Goal: Check status: Check status

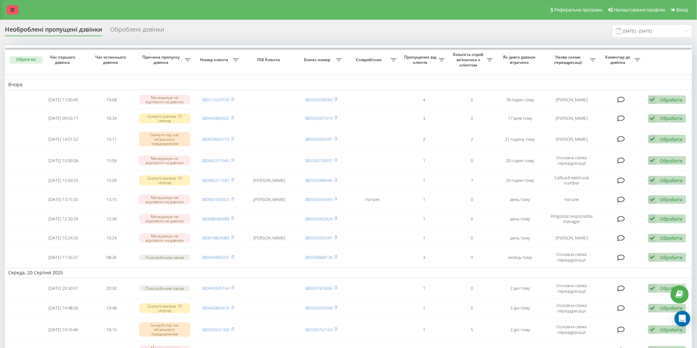
click at [14, 8] on icon at bounding box center [13, 10] width 4 height 5
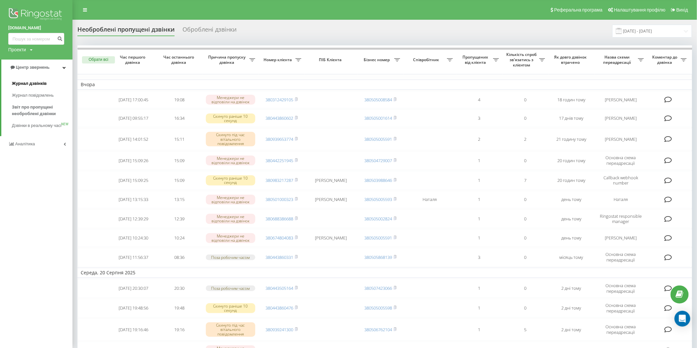
click at [30, 86] on span "Журнал дзвінків" at bounding box center [29, 83] width 35 height 7
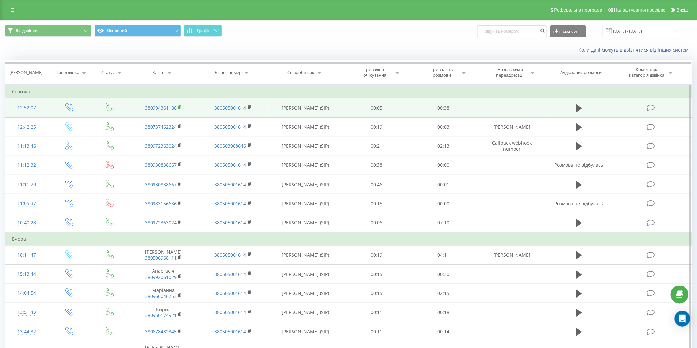
click at [181, 108] on icon at bounding box center [180, 107] width 4 height 5
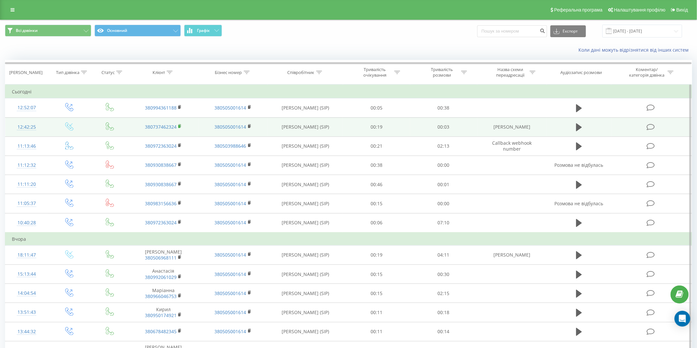
click at [179, 125] on icon at bounding box center [180, 126] width 4 height 5
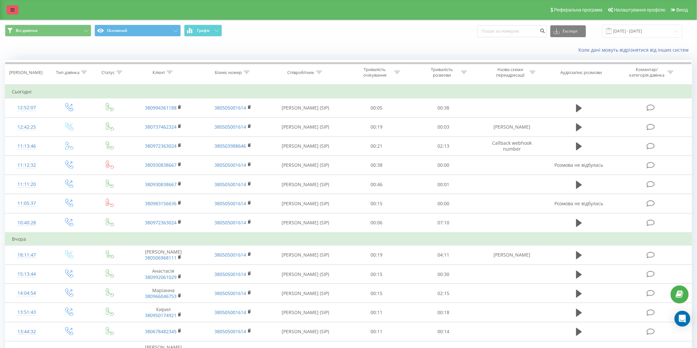
click at [14, 9] on link at bounding box center [13, 9] width 12 height 9
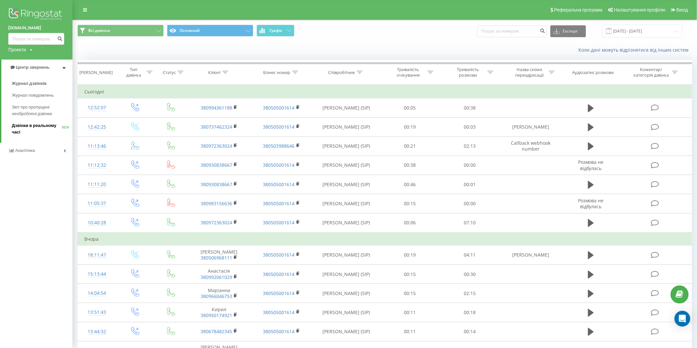
click at [28, 124] on span "Дзвінки в реальному часі" at bounding box center [37, 129] width 50 height 13
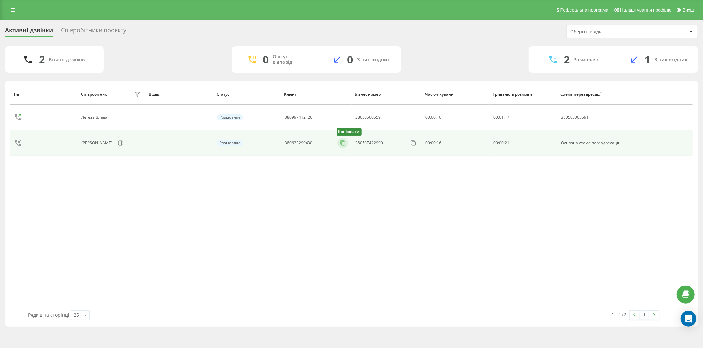
click at [344, 144] on icon at bounding box center [342, 143] width 7 height 7
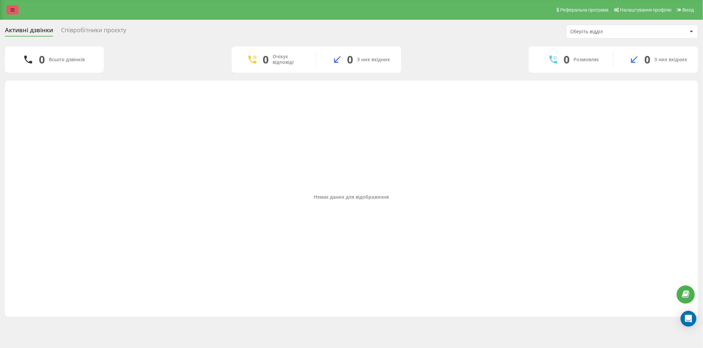
click at [14, 10] on icon at bounding box center [13, 10] width 4 height 5
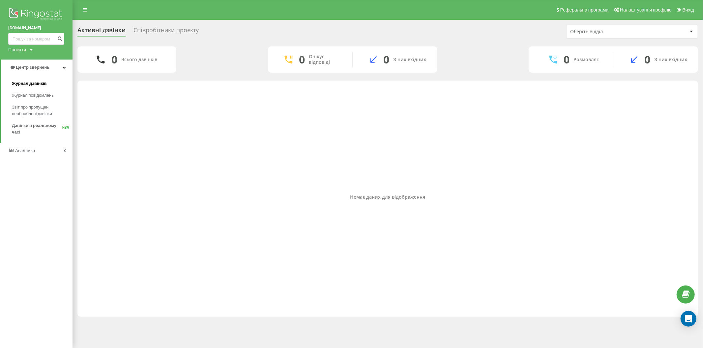
click at [30, 84] on span "Журнал дзвінків" at bounding box center [29, 83] width 35 height 7
